Goal: Check status

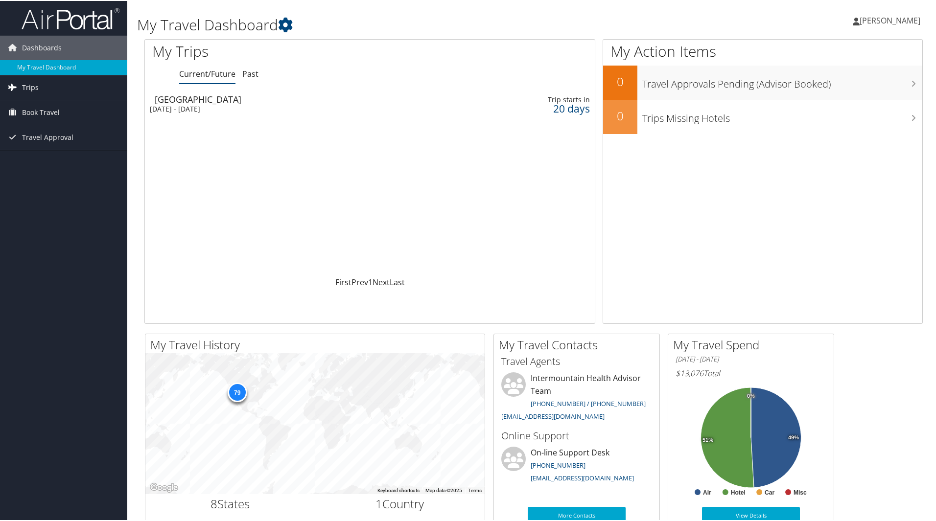
click at [31, 93] on span "Trips" at bounding box center [30, 86] width 17 height 24
click at [34, 118] on link "Past Trips" at bounding box center [63, 121] width 127 height 15
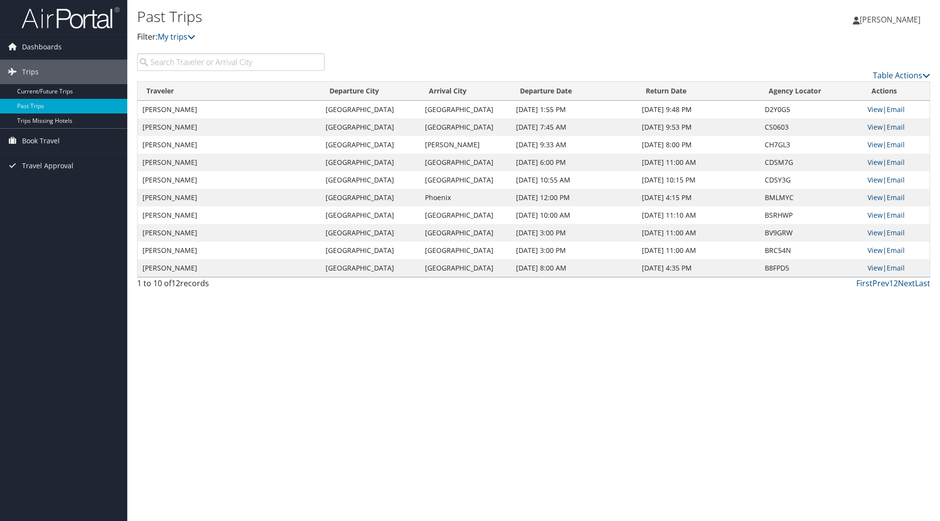
click at [397, 111] on td "Salt Lake City" at bounding box center [370, 110] width 99 height 18
click at [878, 110] on link "View" at bounding box center [874, 109] width 15 height 9
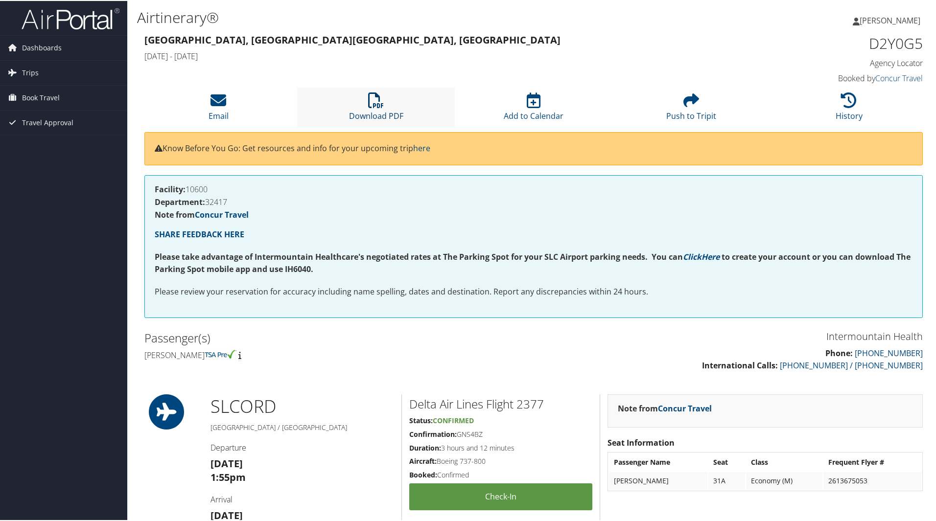
click at [370, 100] on icon at bounding box center [376, 100] width 16 height 16
